Goal: Task Accomplishment & Management: Manage account settings

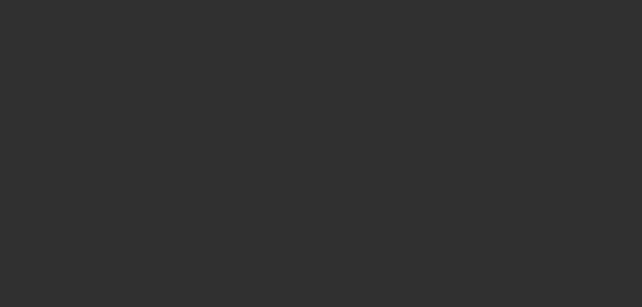
click at [630, 281] on div at bounding box center [321, 153] width 642 height 307
click at [571, 188] on div at bounding box center [321, 153] width 642 height 307
click at [462, 141] on div at bounding box center [321, 153] width 642 height 307
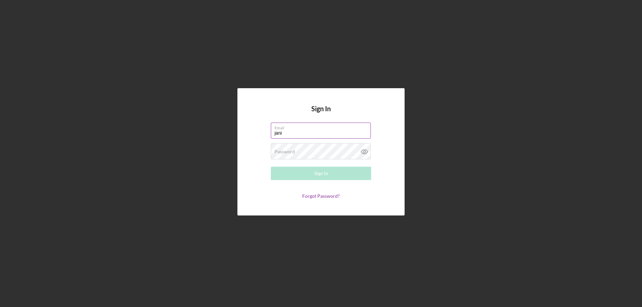
type input "[PERSON_NAME][EMAIL_ADDRESS][PERSON_NAME][DOMAIN_NAME]"
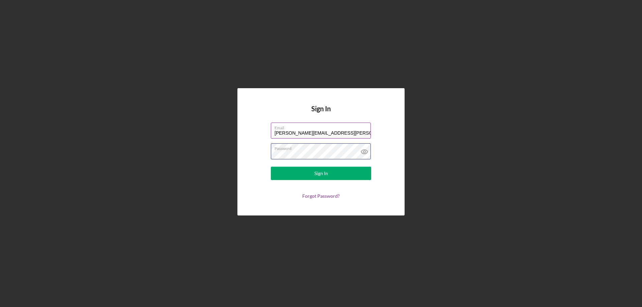
click at [271, 167] on button "Sign In" at bounding box center [321, 173] width 100 height 13
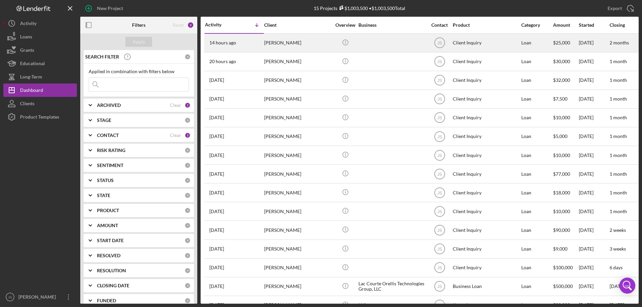
click at [405, 46] on div at bounding box center [391, 43] width 67 height 18
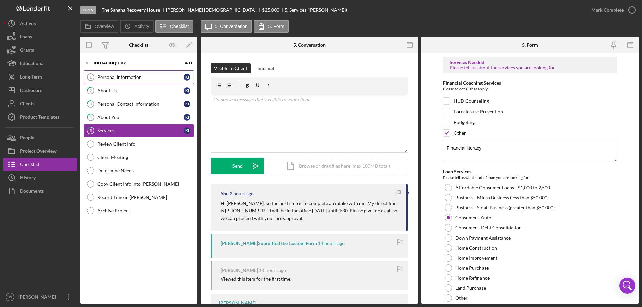
click at [113, 73] on link "Personal Information 1 Personal Information K I" at bounding box center [139, 77] width 110 height 13
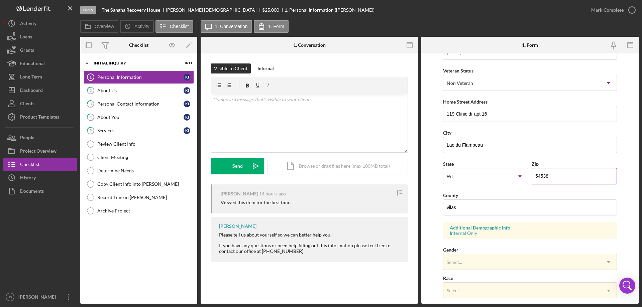
scroll to position [100, 0]
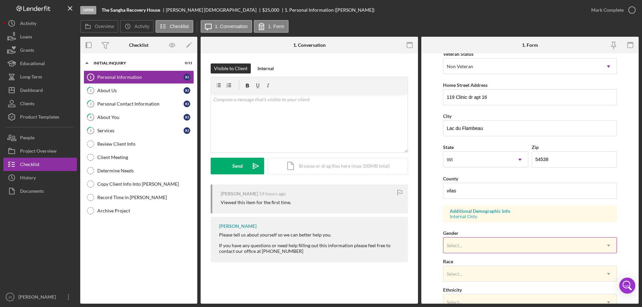
click at [510, 247] on div "Select..." at bounding box center [521, 245] width 157 height 15
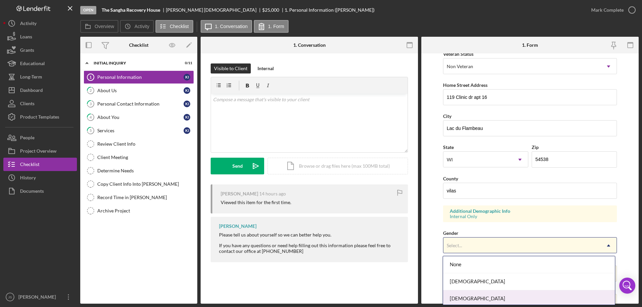
click at [475, 297] on div "[DEMOGRAPHIC_DATA]" at bounding box center [528, 298] width 171 height 17
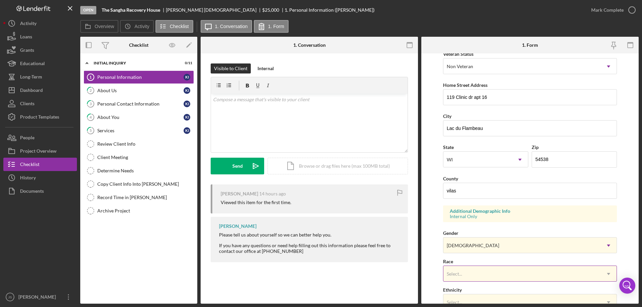
click at [476, 274] on div "Select..." at bounding box center [521, 273] width 157 height 15
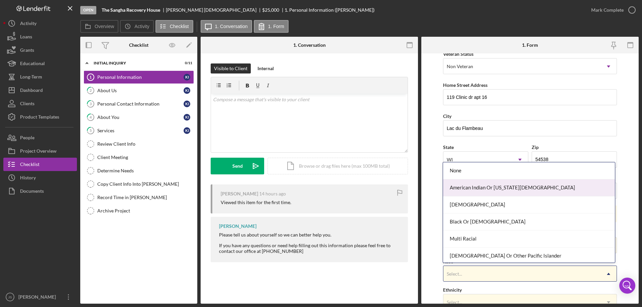
click at [488, 187] on div "American Indian Or [US_STATE][DEMOGRAPHIC_DATA]" at bounding box center [528, 187] width 171 height 17
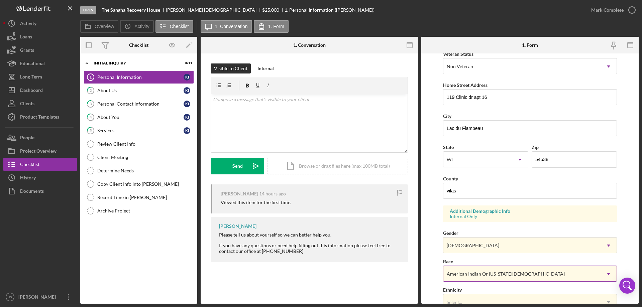
scroll to position [196, 0]
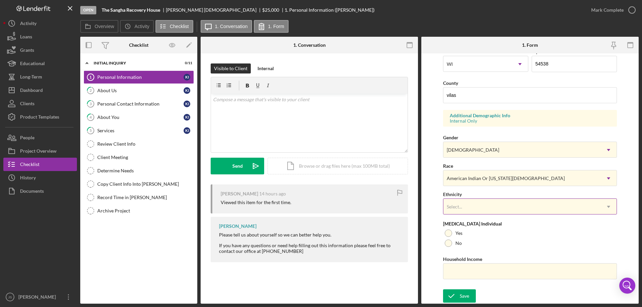
click at [463, 206] on div "Select..." at bounding box center [521, 206] width 157 height 15
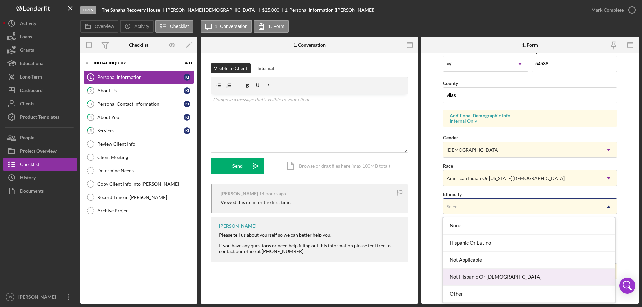
click at [510, 274] on div "Not Hispanic Or [DEMOGRAPHIC_DATA]" at bounding box center [528, 277] width 171 height 17
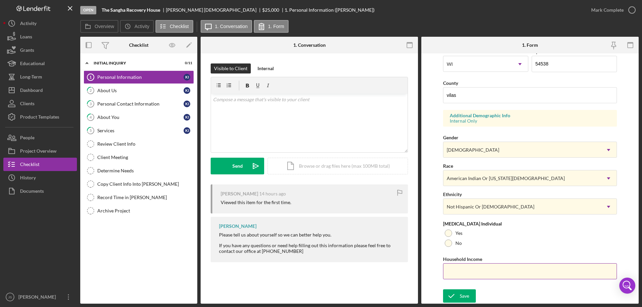
click at [457, 272] on input "Household Income" at bounding box center [530, 271] width 174 height 16
type input "$56,000"
click at [447, 240] on div at bounding box center [448, 243] width 7 height 7
click at [452, 292] on icon "submit" at bounding box center [451, 296] width 17 height 17
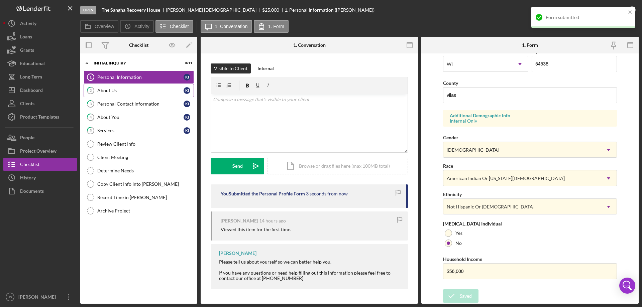
click at [126, 90] on div "About Us" at bounding box center [140, 90] width 86 height 5
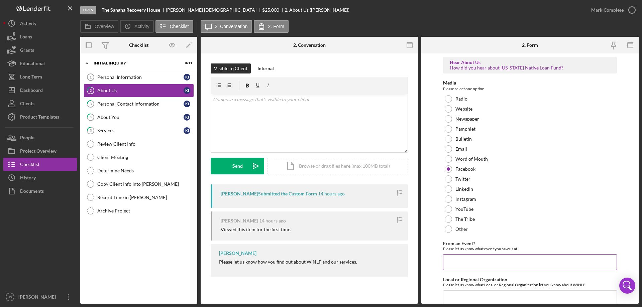
scroll to position [27, 0]
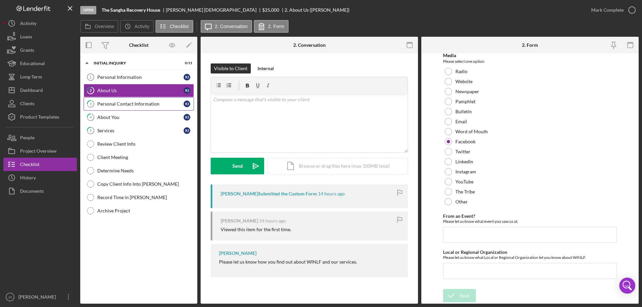
click at [141, 103] on div "Personal Contact Information" at bounding box center [140, 103] width 86 height 5
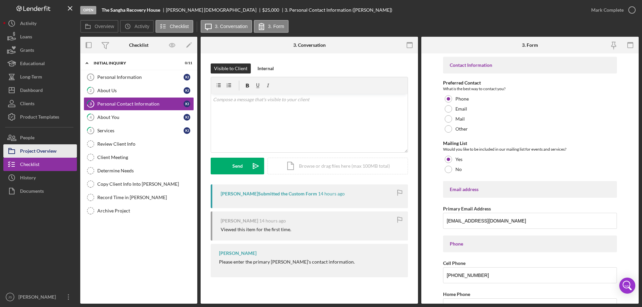
click at [57, 152] on button "Project Overview" at bounding box center [40, 150] width 74 height 13
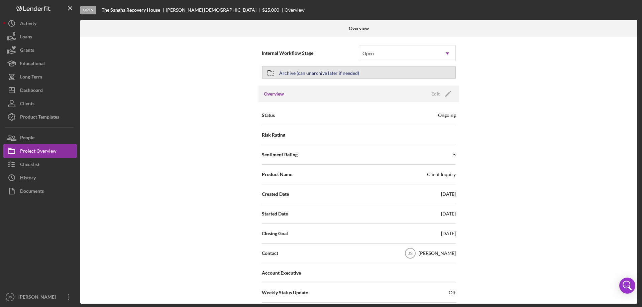
click at [306, 74] on div "Archive (can unarchive later if needed)" at bounding box center [319, 73] width 80 height 12
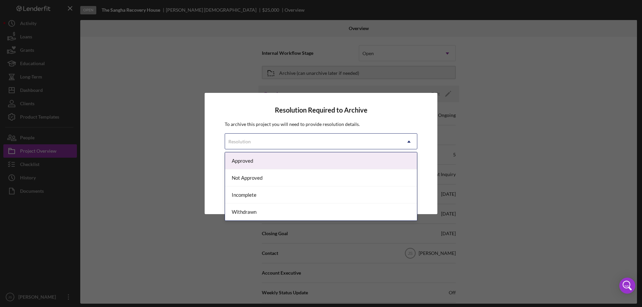
click at [279, 140] on div "Resolution" at bounding box center [313, 141] width 176 height 15
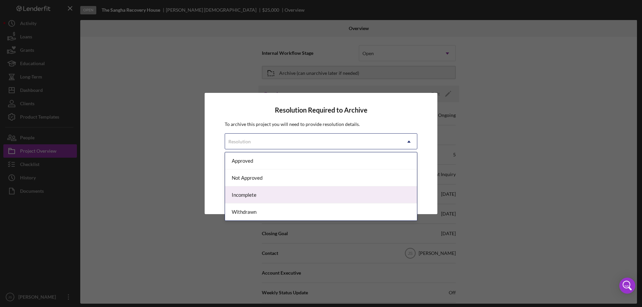
click at [266, 196] on div "Incomplete" at bounding box center [321, 195] width 192 height 17
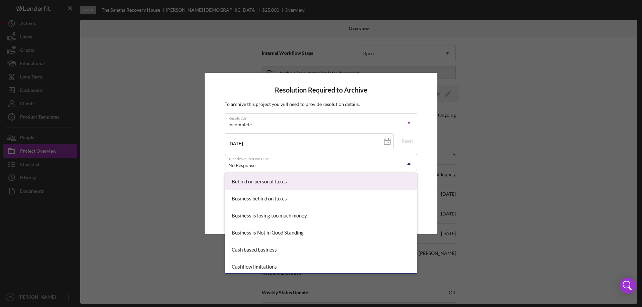
click at [363, 162] on div "No Response" at bounding box center [313, 165] width 176 height 15
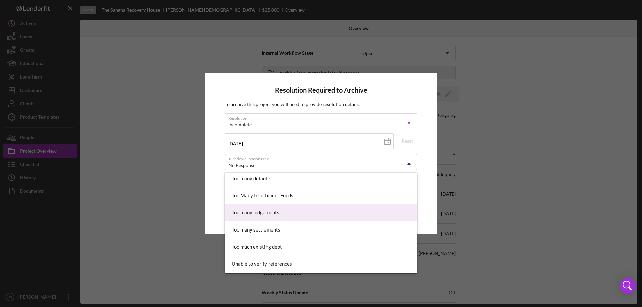
scroll to position [735, 0]
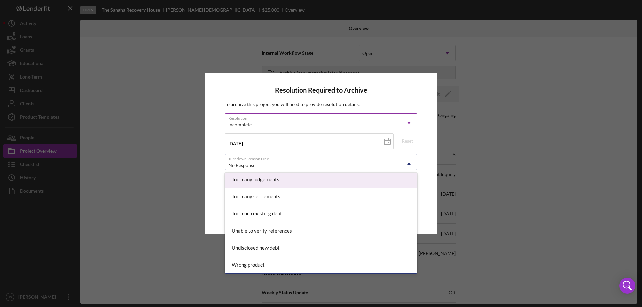
click at [329, 121] on div "Incomplete" at bounding box center [313, 124] width 176 height 15
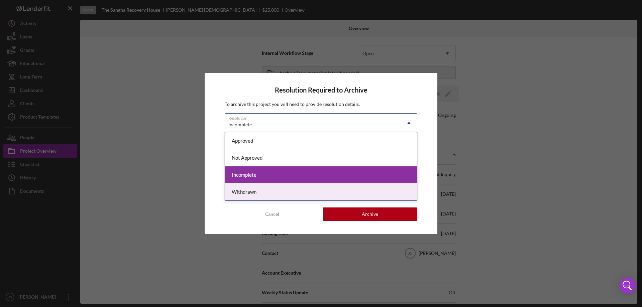
click at [284, 197] on div "Withdrawn" at bounding box center [321, 192] width 192 height 17
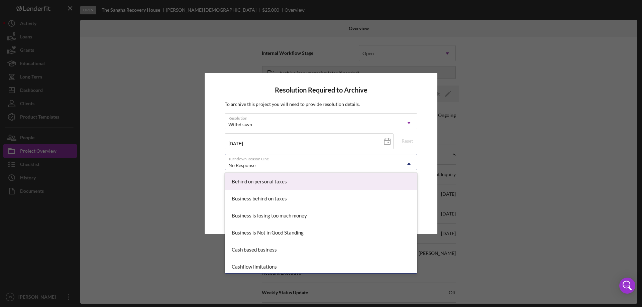
click at [302, 161] on div "No Response" at bounding box center [313, 165] width 176 height 15
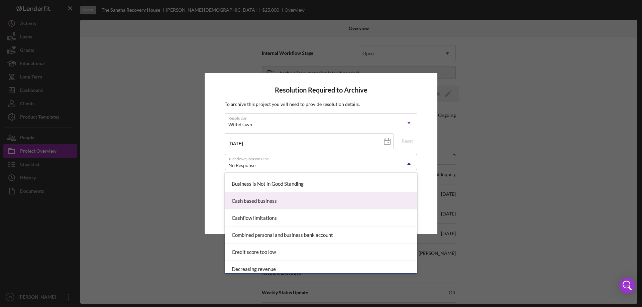
scroll to position [0, 0]
click at [312, 125] on div "Withdrawn" at bounding box center [313, 124] width 176 height 15
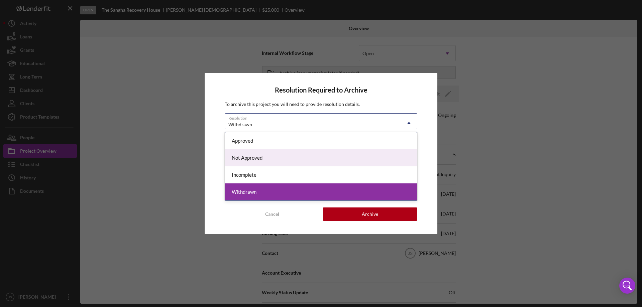
click at [294, 160] on div "Not Approved" at bounding box center [321, 157] width 192 height 17
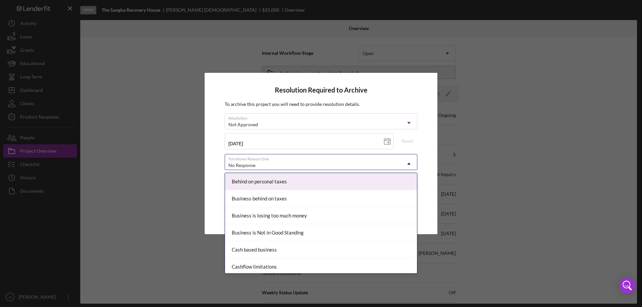
click at [300, 162] on div "No Response" at bounding box center [313, 165] width 176 height 15
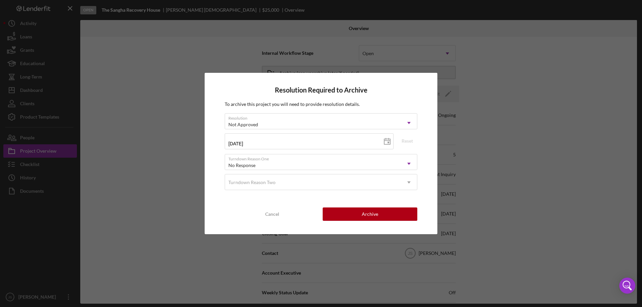
click at [431, 200] on div "Resolution Required to Archive To archive this project you will need to provide…" at bounding box center [321, 153] width 233 height 161
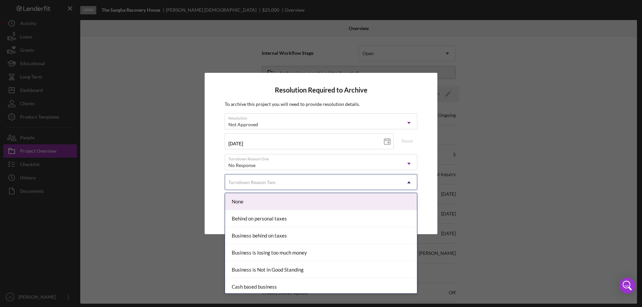
click at [403, 181] on icon "Icon/Dropdown Arrow" at bounding box center [409, 182] width 16 height 16
click at [432, 181] on div "Resolution Required to Archive To archive this project you will need to provide…" at bounding box center [321, 153] width 233 height 161
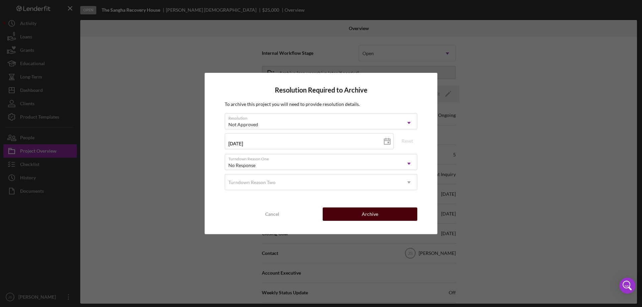
click at [374, 209] on div "Archive" at bounding box center [370, 214] width 16 height 13
